Goal: Task Accomplishment & Management: Manage account settings

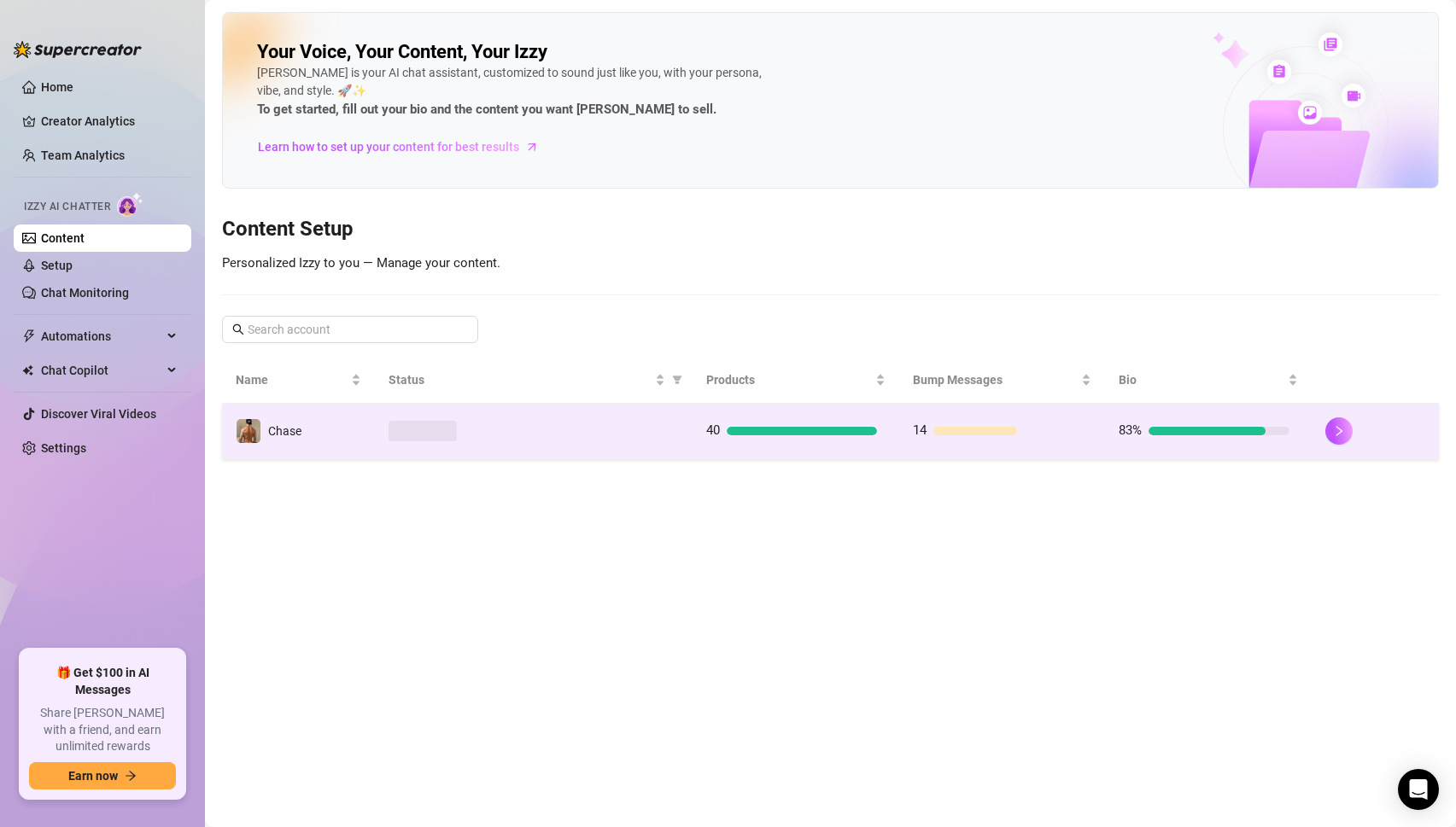
click at [634, 431] on div at bounding box center [534, 431] width 290 height 20
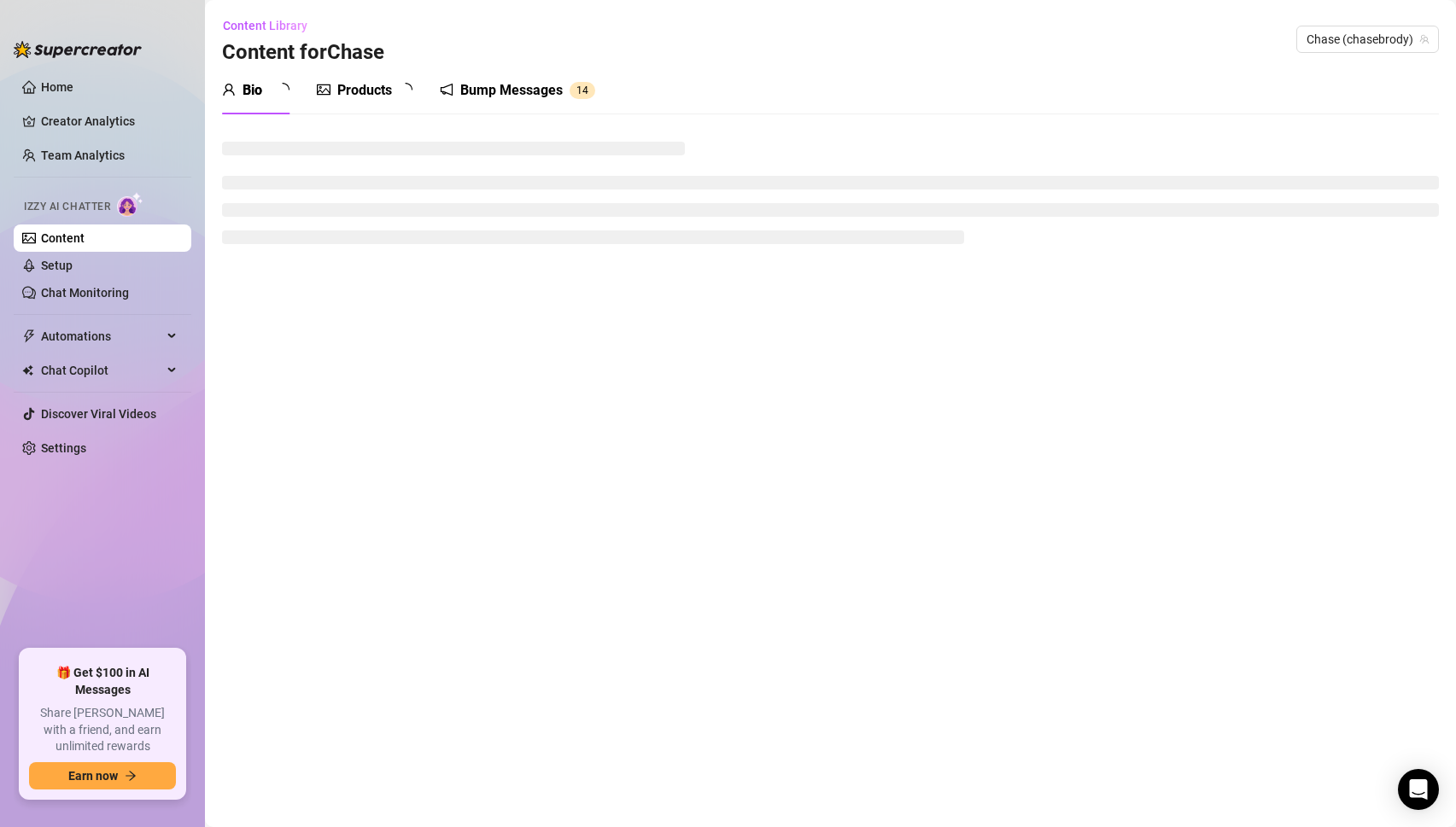
click at [376, 93] on div "Products" at bounding box center [364, 90] width 55 height 20
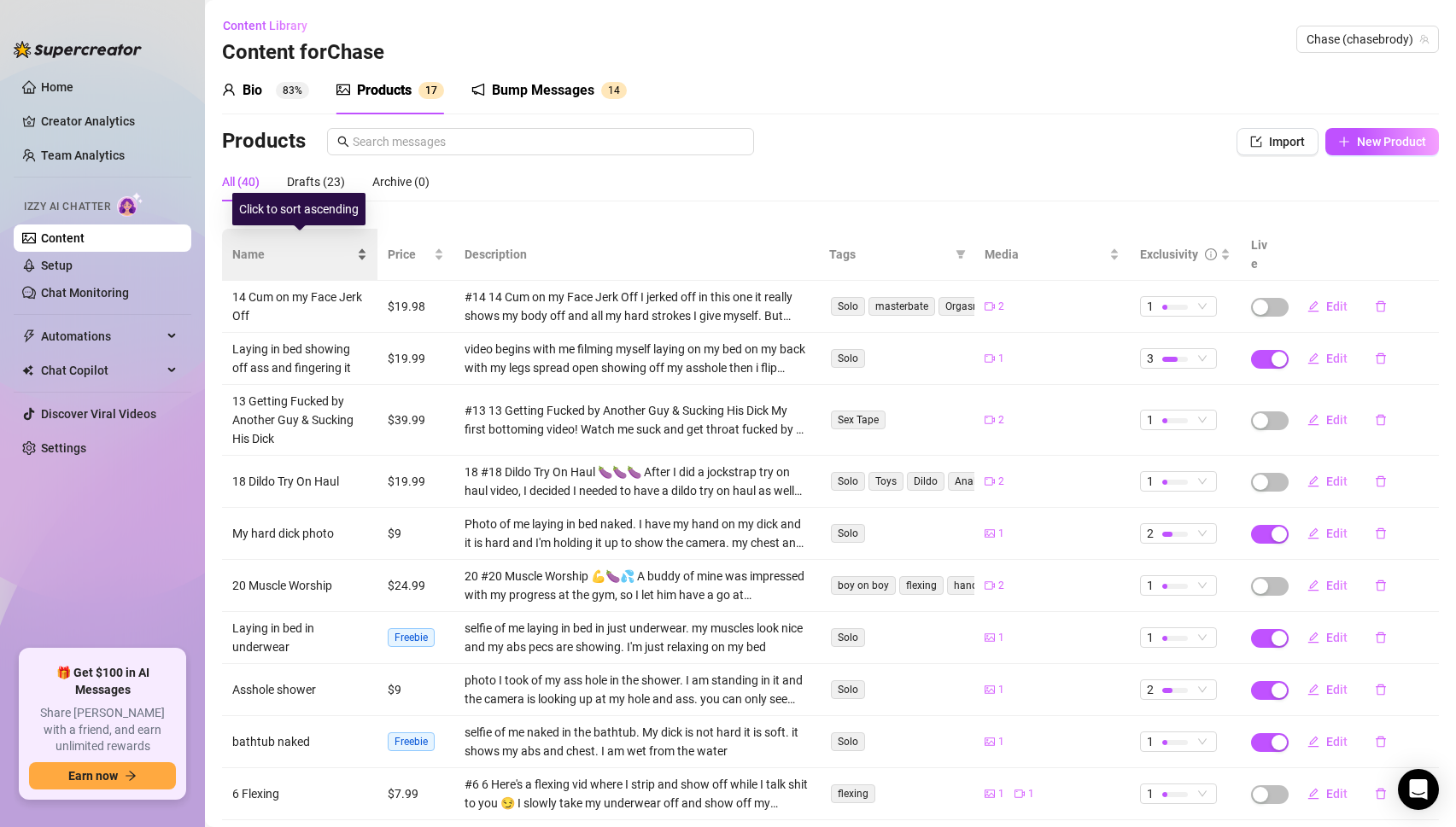
click at [364, 245] on div "Name" at bounding box center [300, 255] width 135 height 19
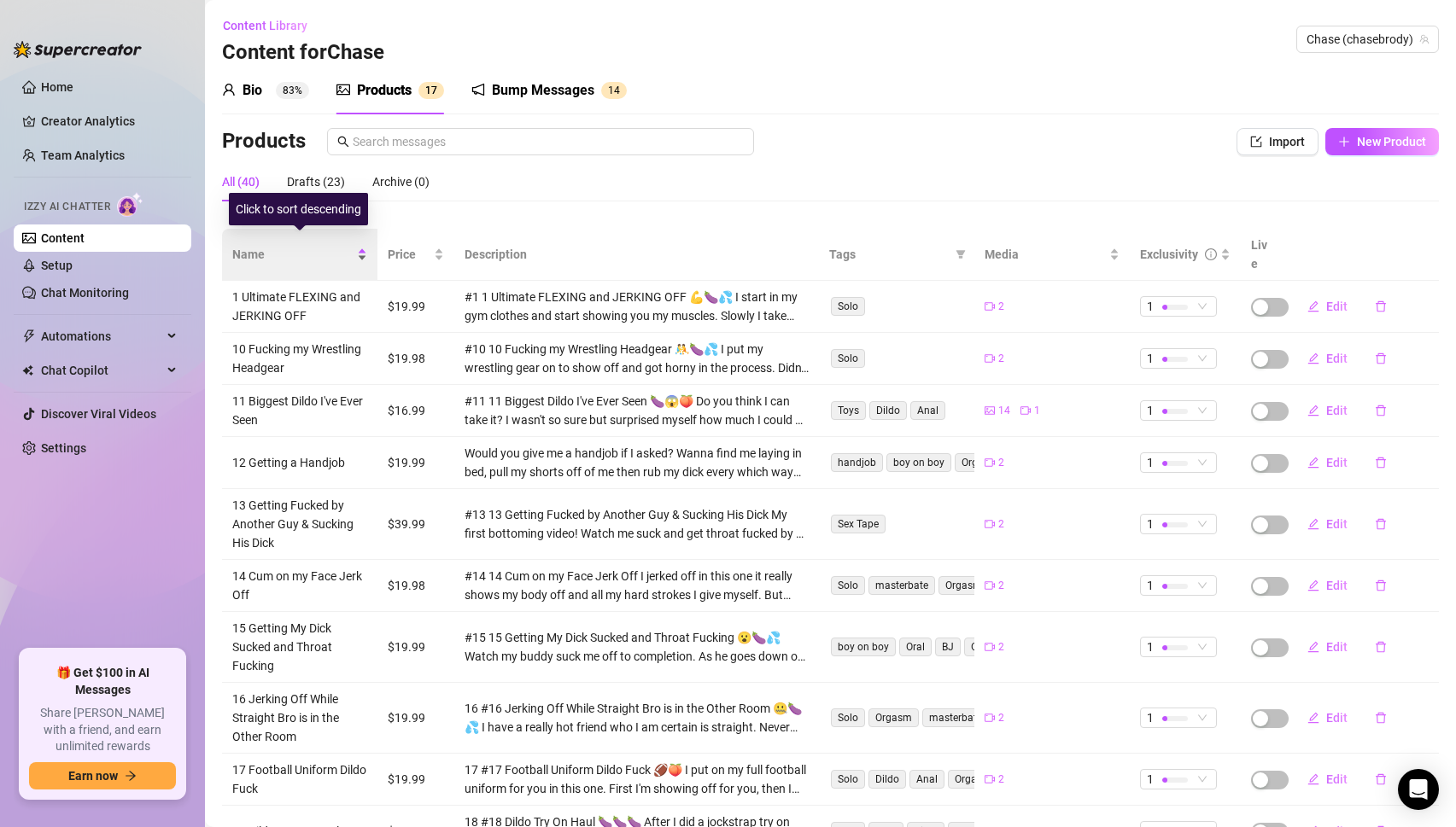
click at [364, 245] on div "Name" at bounding box center [300, 255] width 135 height 19
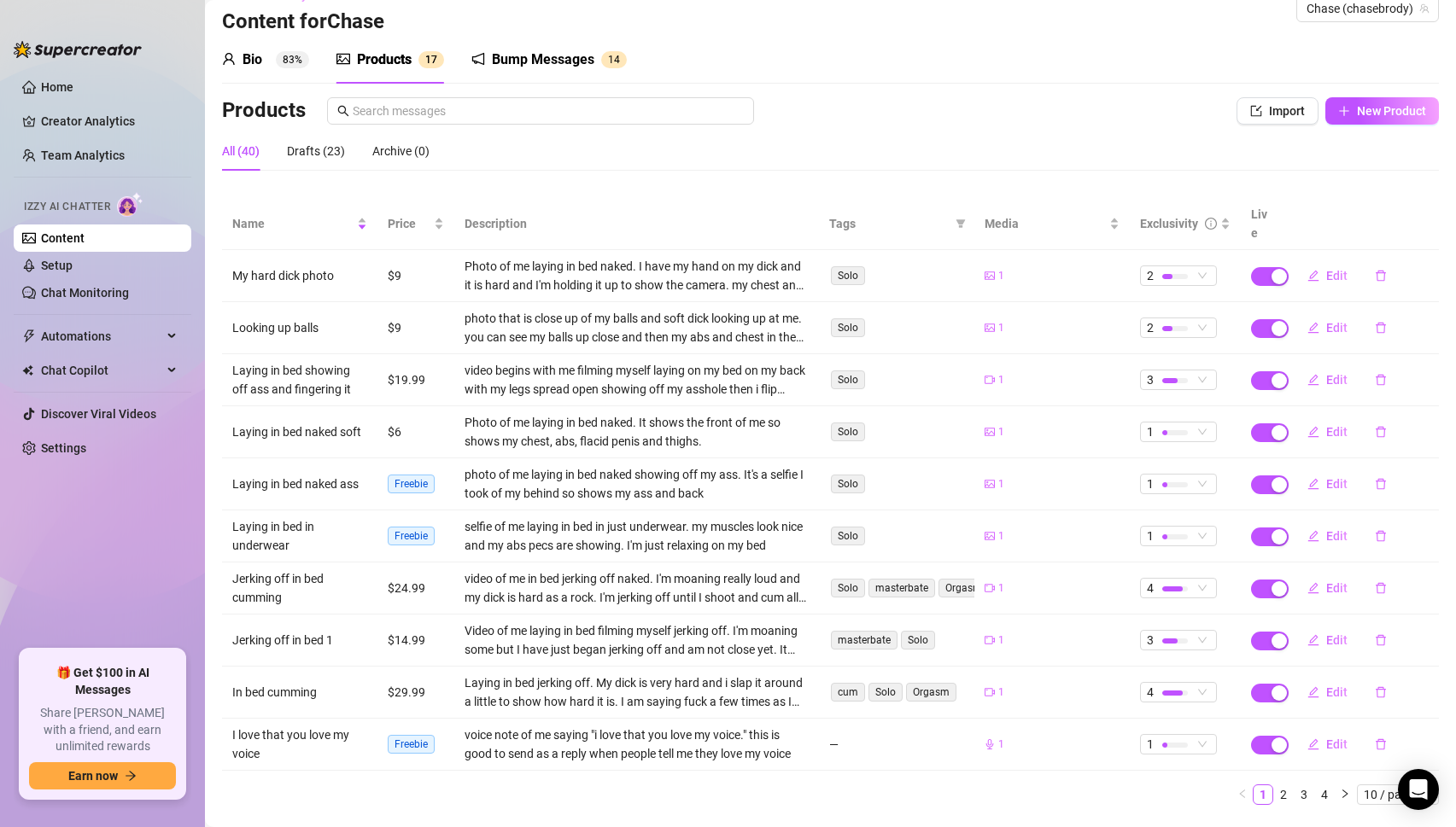
scroll to position [31, 0]
click at [1209, 630] on span "3" at bounding box center [1178, 639] width 63 height 19
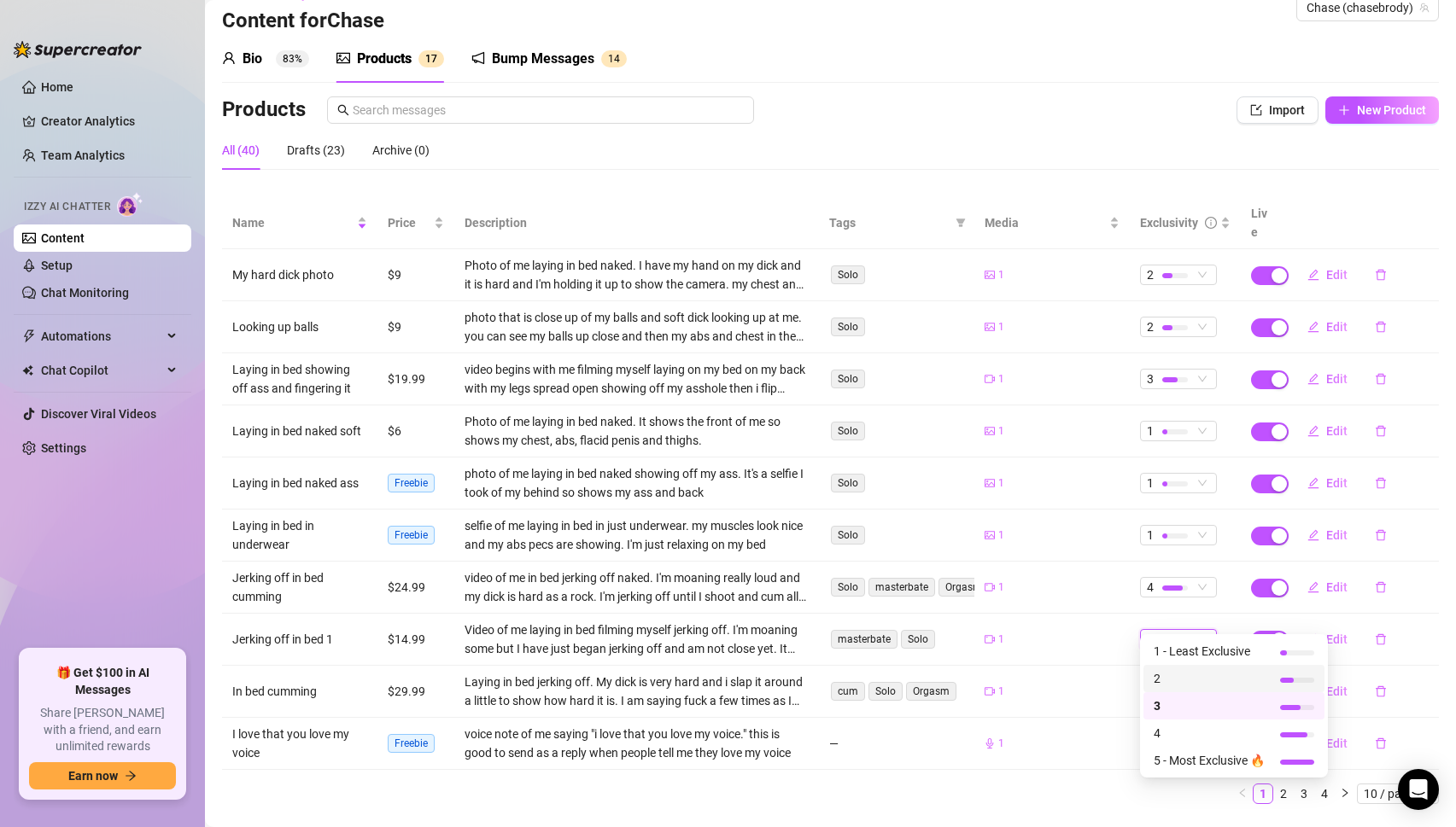
click at [1178, 673] on span "2" at bounding box center [1209, 679] width 111 height 19
